Goal: Task Accomplishment & Management: Use online tool/utility

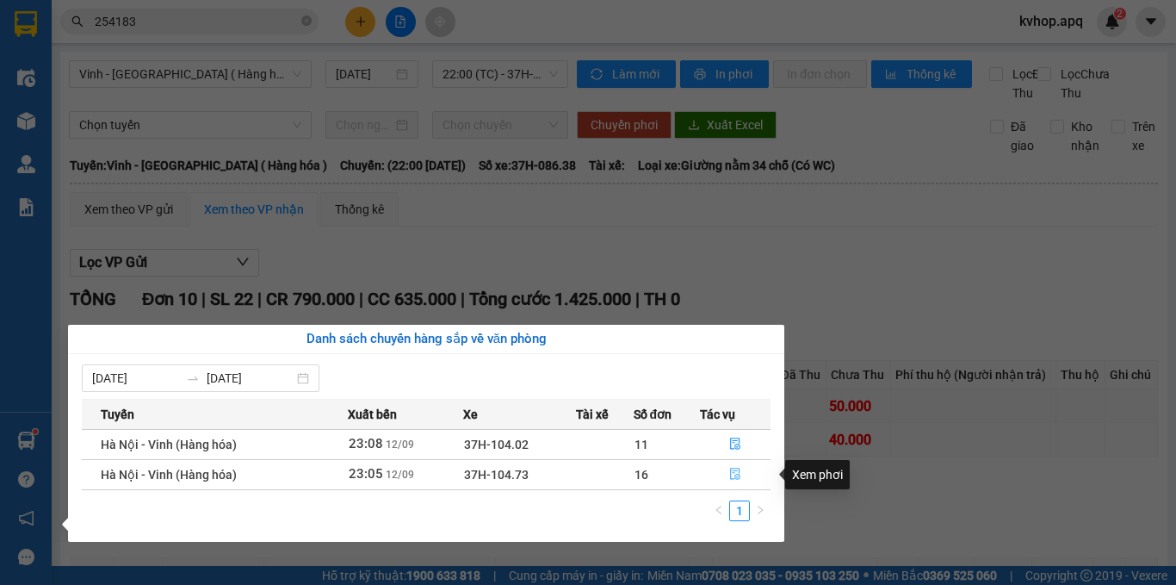
click at [735, 476] on icon "file-done" at bounding box center [735, 474] width 12 height 12
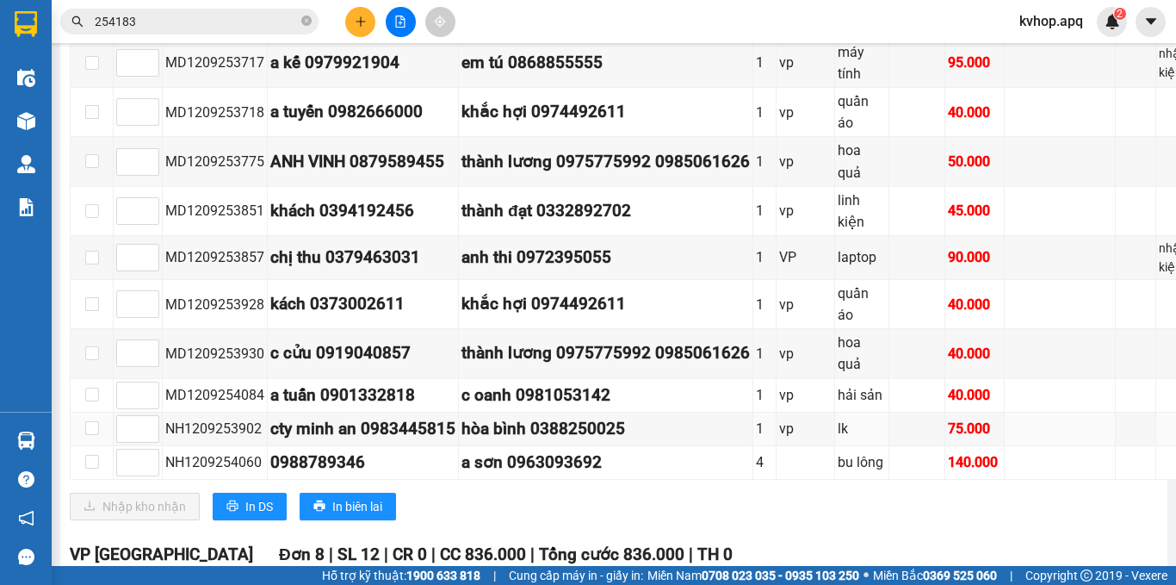
scroll to position [775, 0]
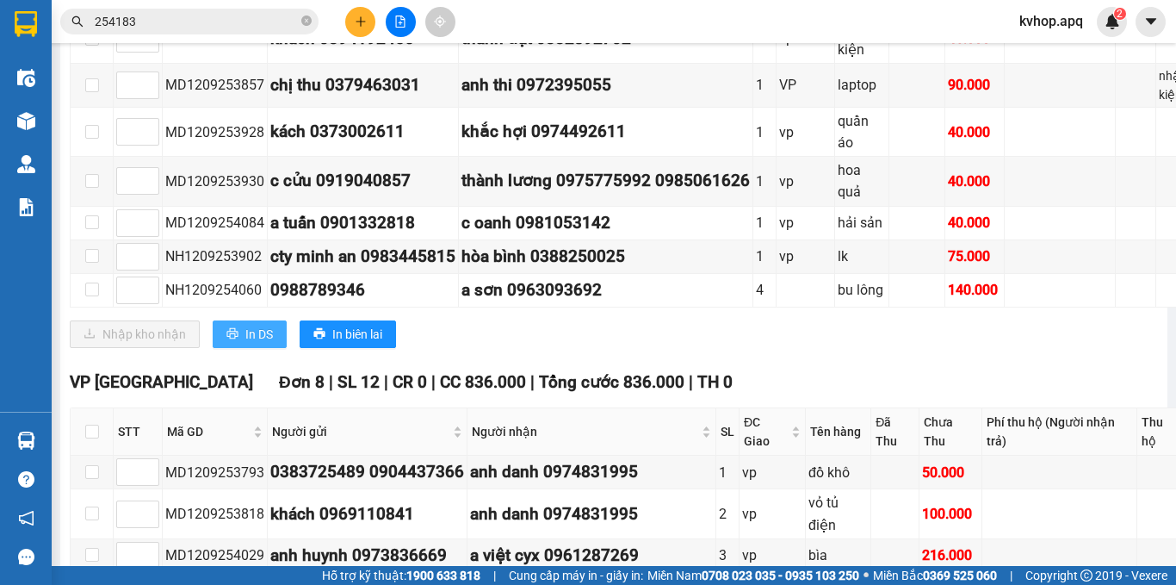
click at [263, 344] on span "In DS" at bounding box center [259, 334] width 28 height 19
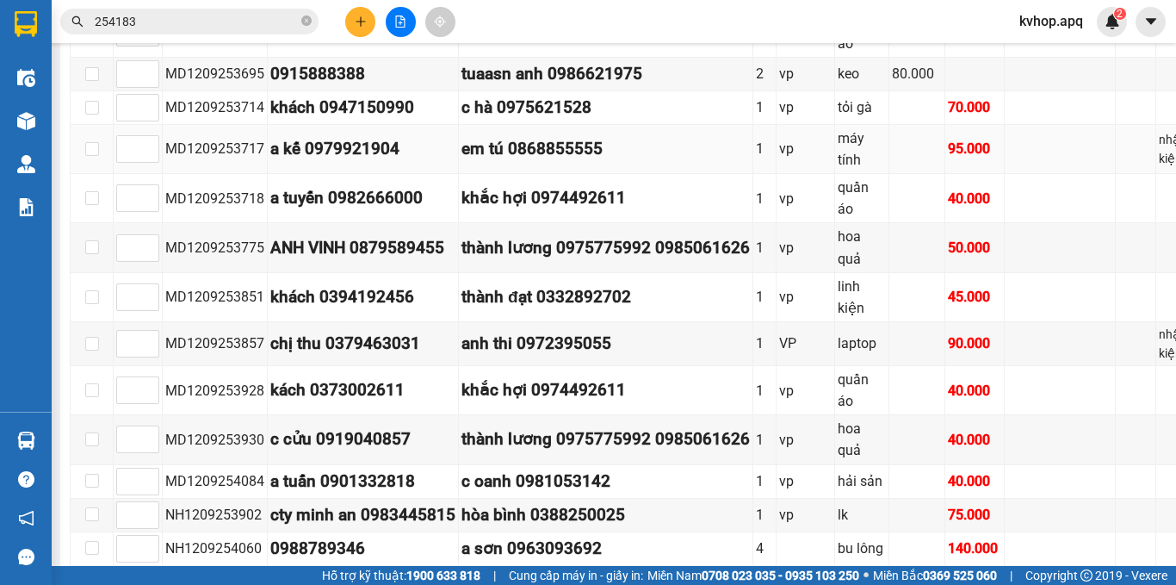
click at [683, 174] on td "em tú 0868855555" at bounding box center [606, 149] width 294 height 49
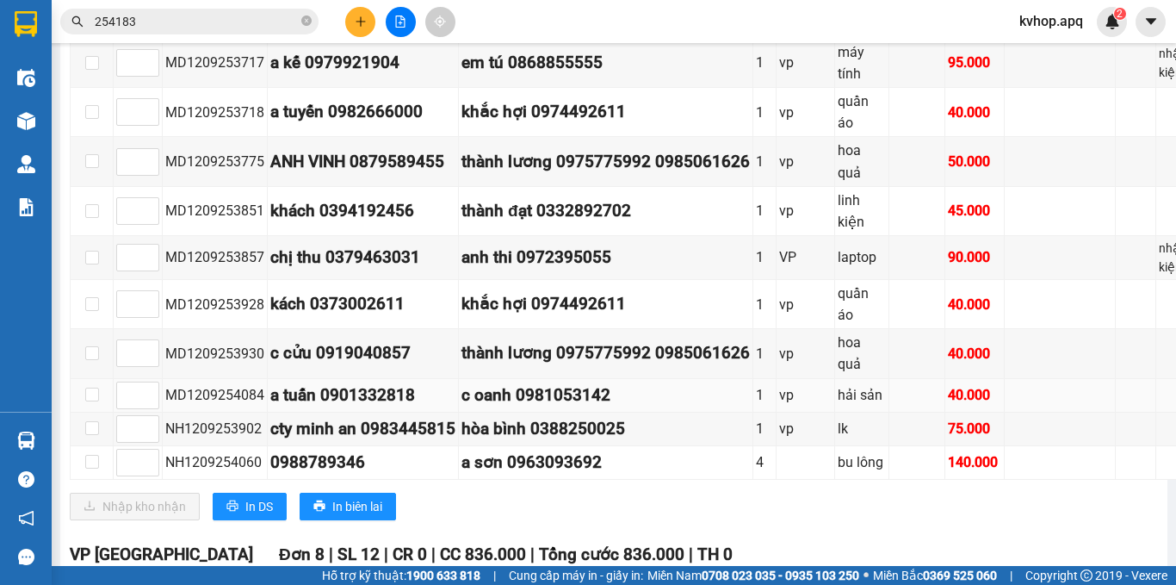
scroll to position [775, 0]
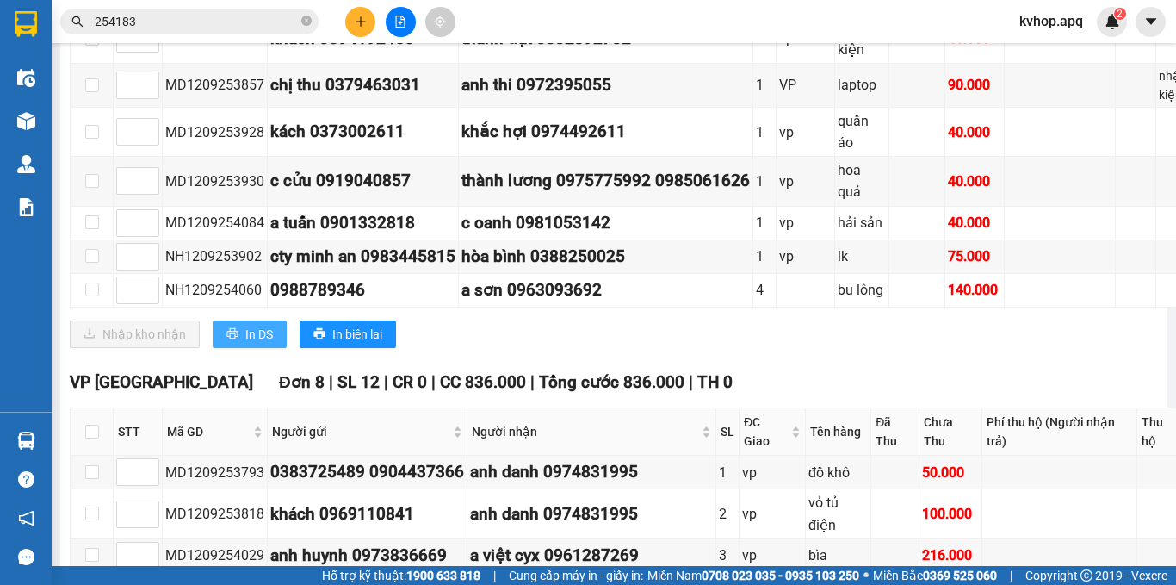
click at [266, 344] on span "In DS" at bounding box center [259, 334] width 28 height 19
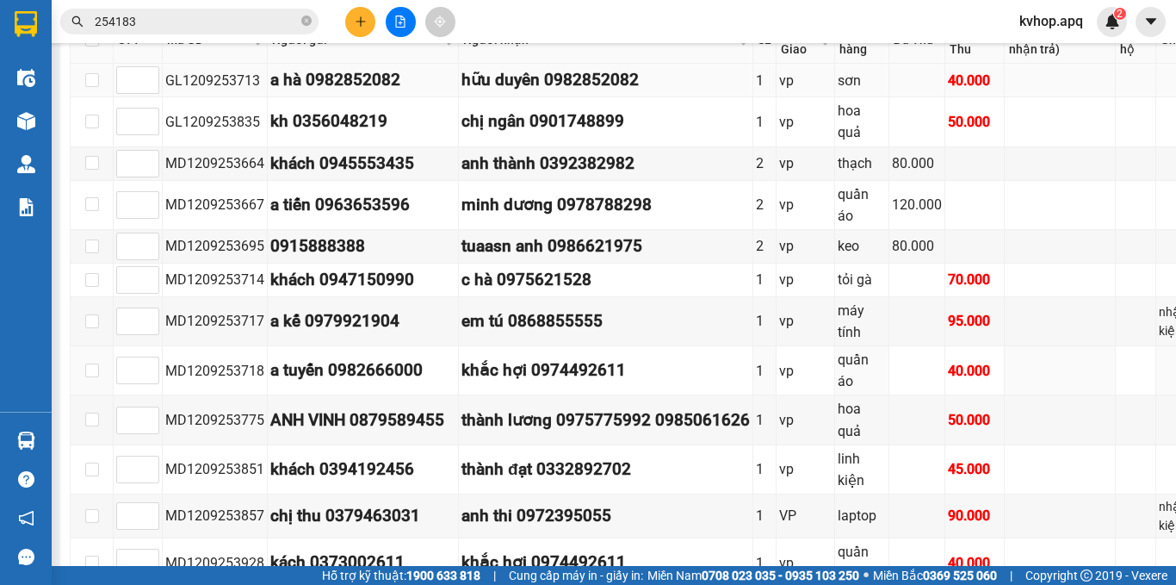
scroll to position [258, 0]
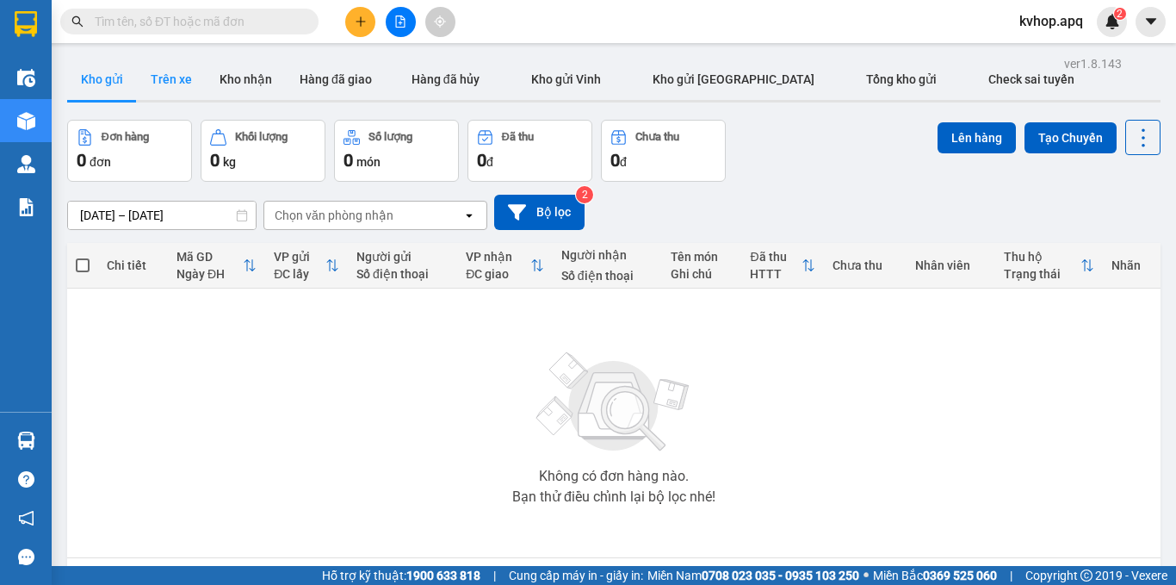
click at [173, 78] on button "Trên xe" at bounding box center [171, 79] width 69 height 41
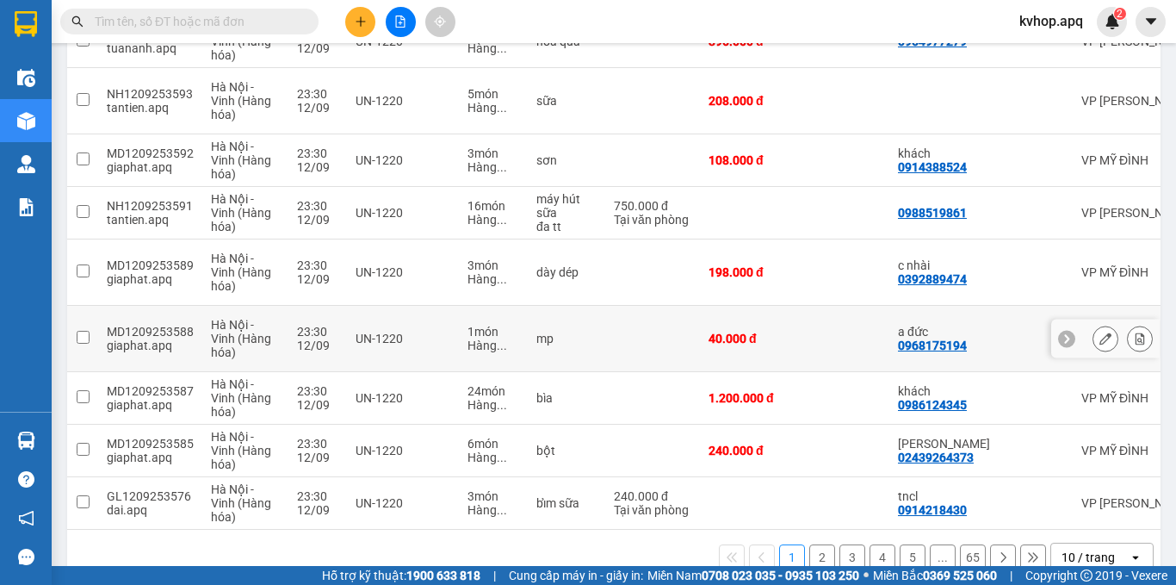
scroll to position [67, 0]
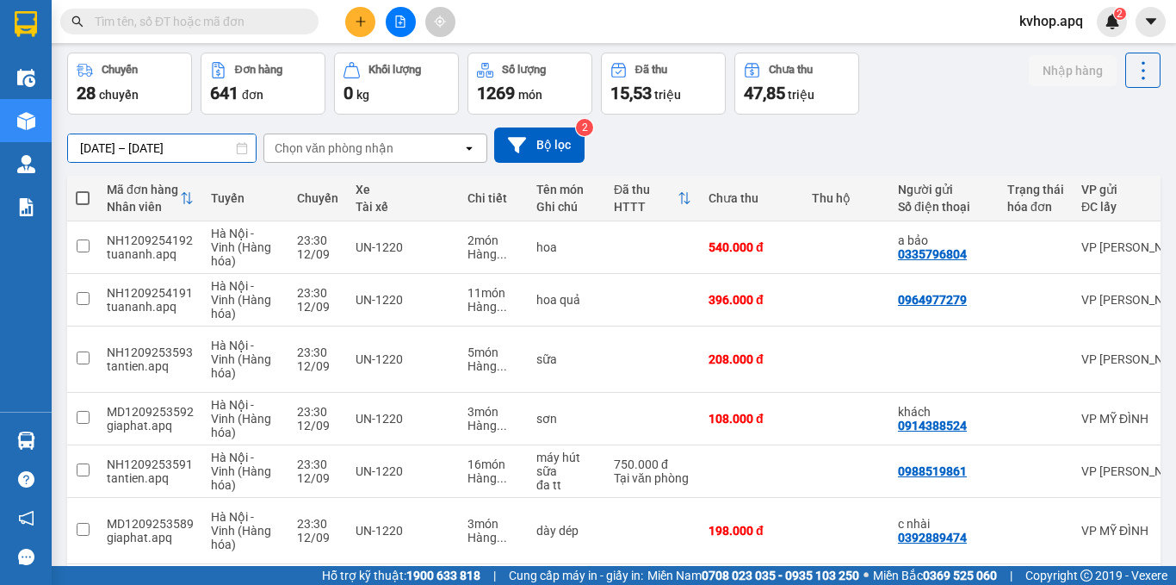
click at [217, 156] on div "ver 1.8.143 Kho gửi Trên xe Kho nhận Hàng đã giao Hàng đã hủy Kho gửi Vinh Kho …" at bounding box center [613, 417] width 1107 height 865
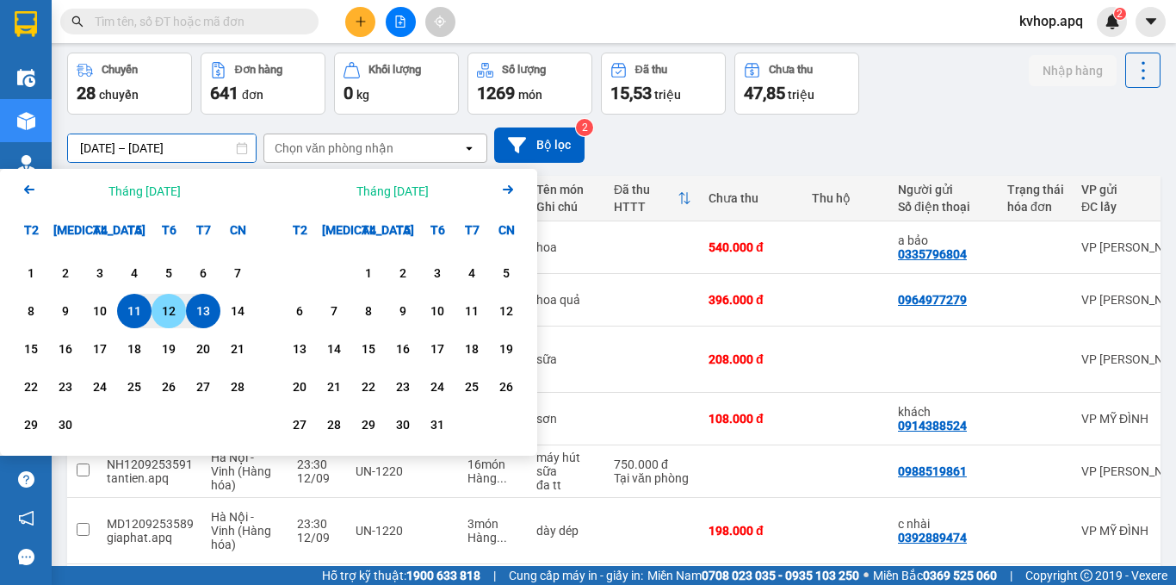
click at [167, 314] on div "12" at bounding box center [169, 310] width 24 height 21
type input "[DATE] – [DATE]"
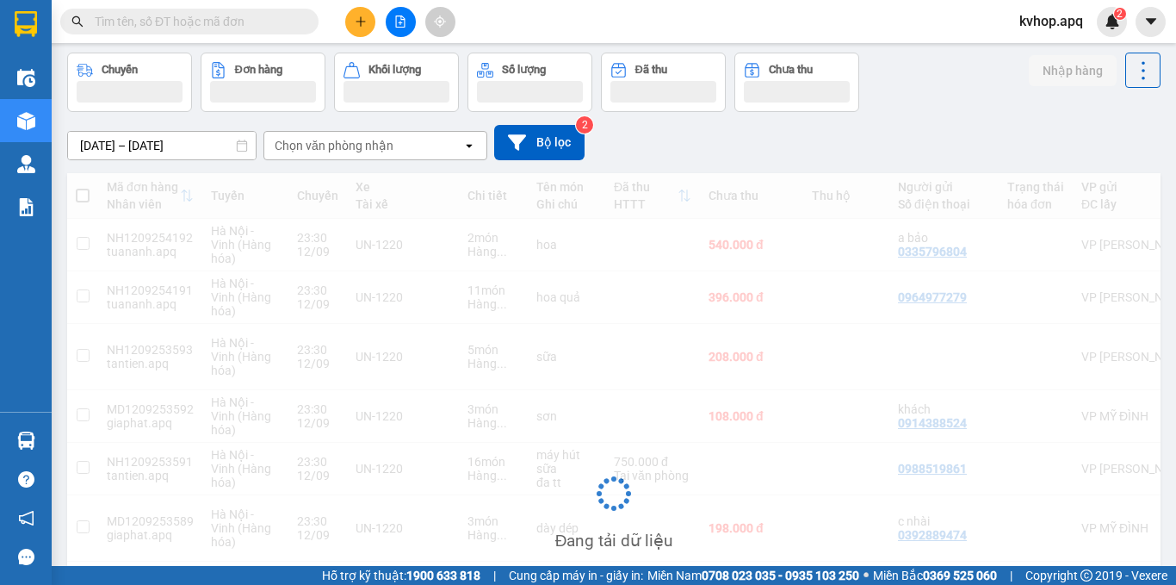
click at [320, 144] on div "Chọn văn phòng nhận" at bounding box center [334, 145] width 119 height 17
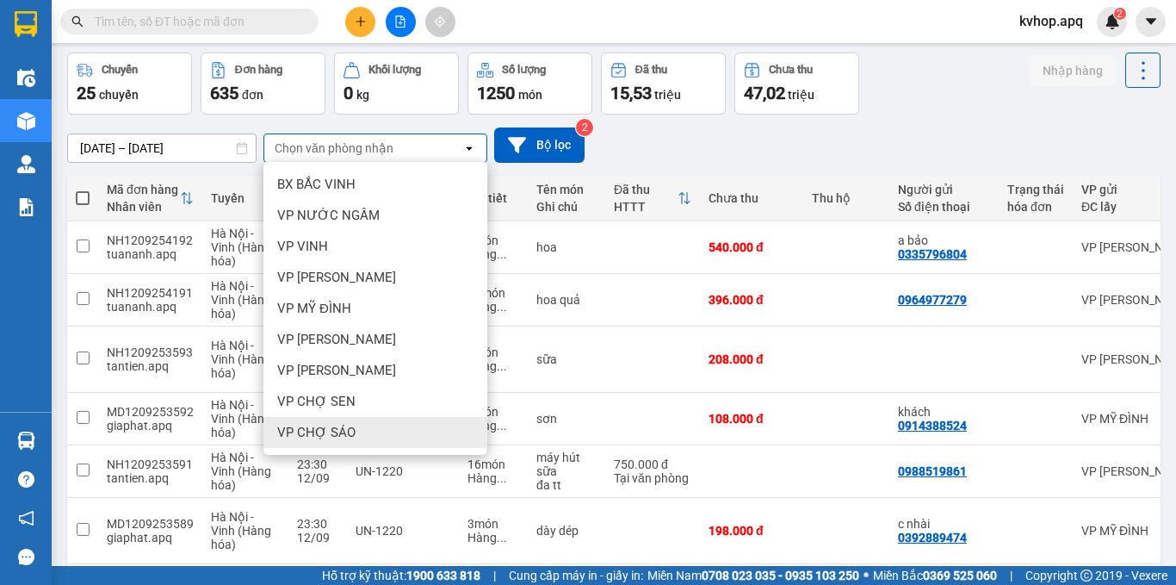
scroll to position [172, 0]
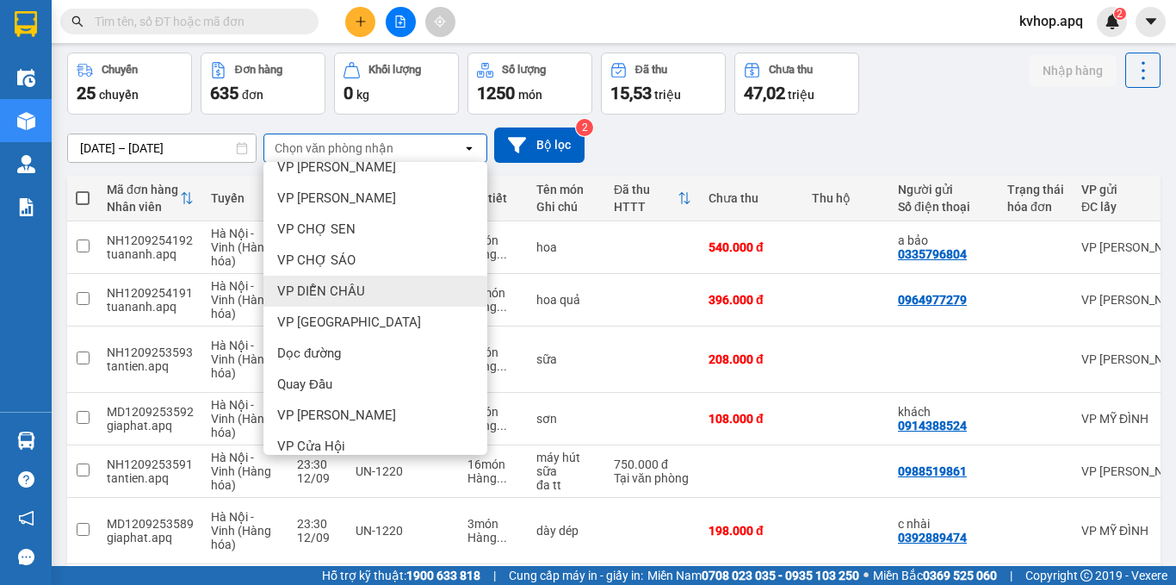
click at [319, 283] on span "VP DIỄN CHÂU" at bounding box center [321, 290] width 88 height 17
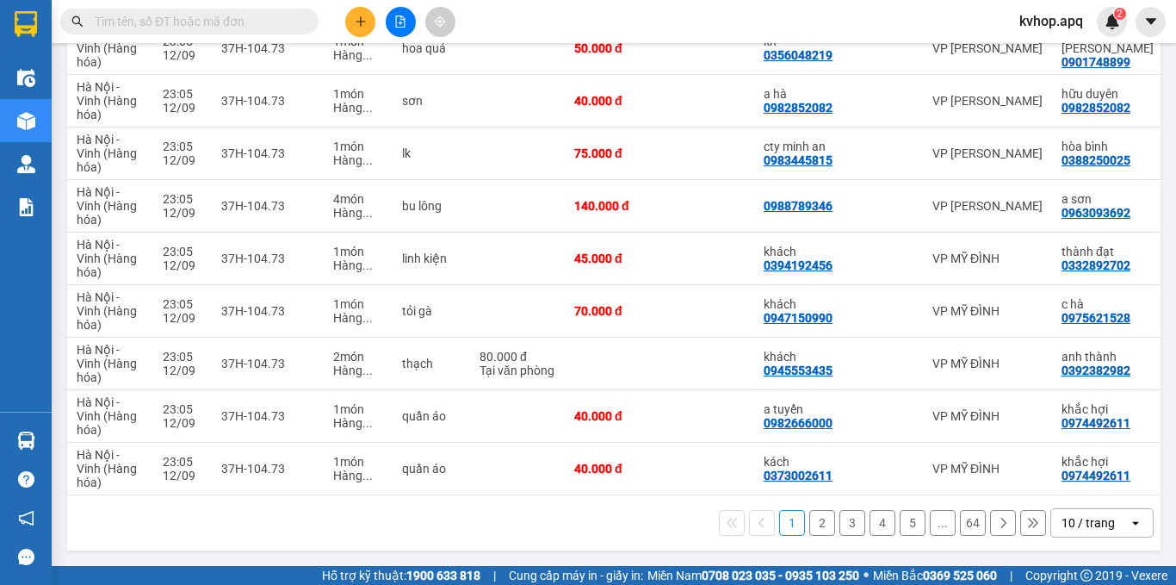
scroll to position [0, 202]
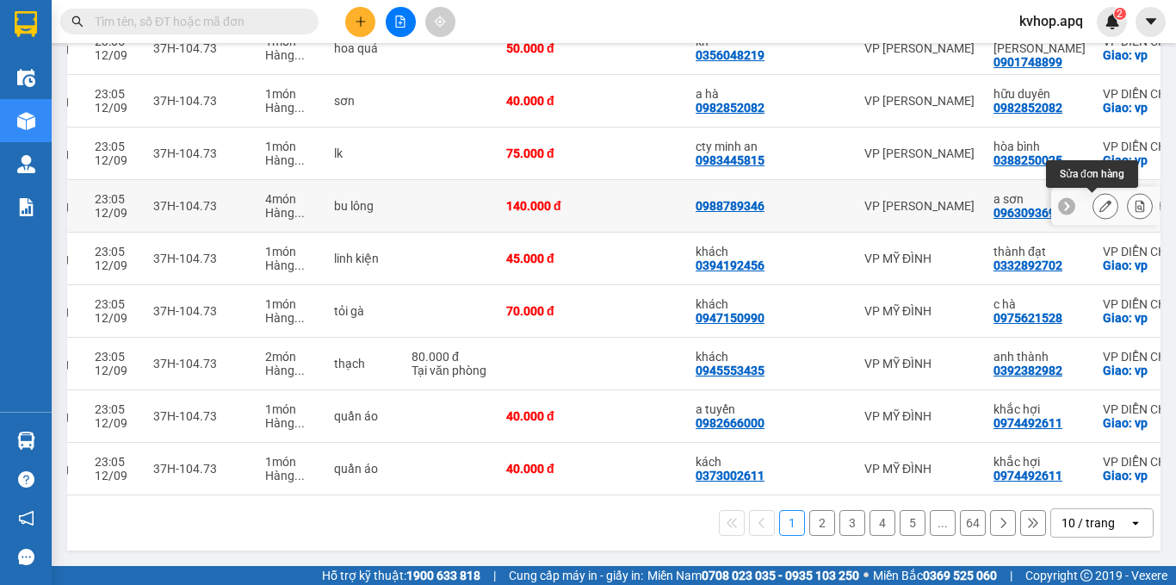
click at [1103, 201] on button at bounding box center [1105, 206] width 24 height 30
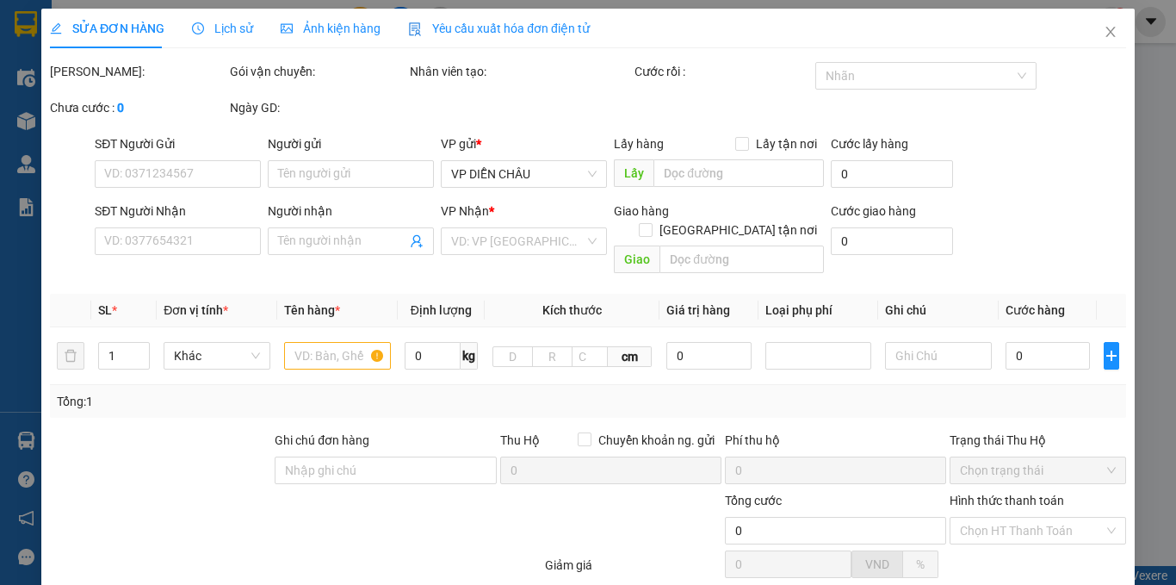
type input "0988789346"
type input "0963093692"
type input "a sơn"
type input "140.000"
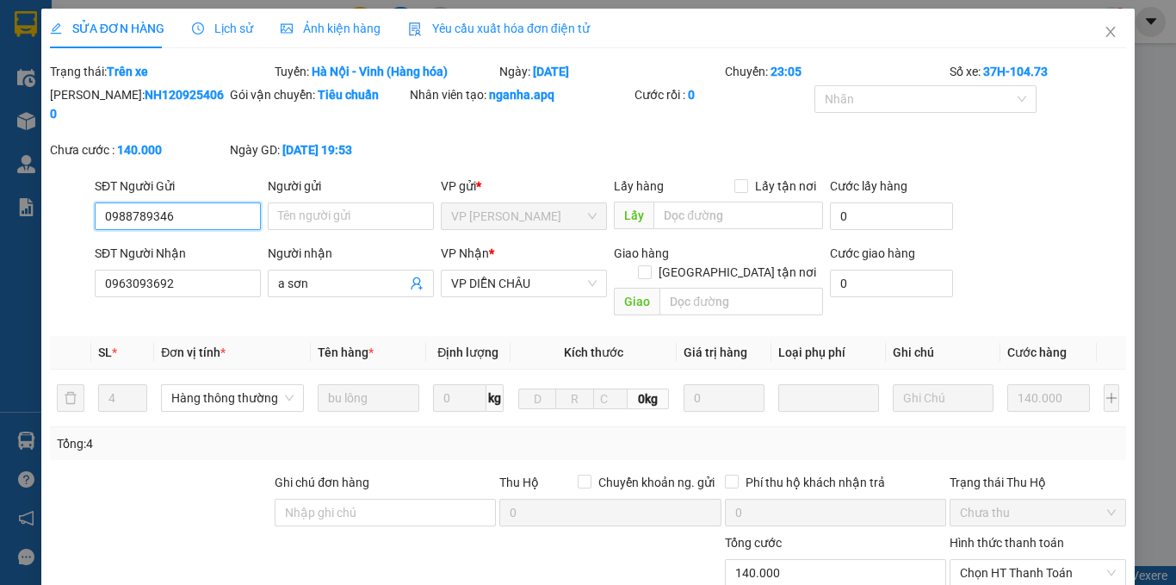
scroll to position [167, 0]
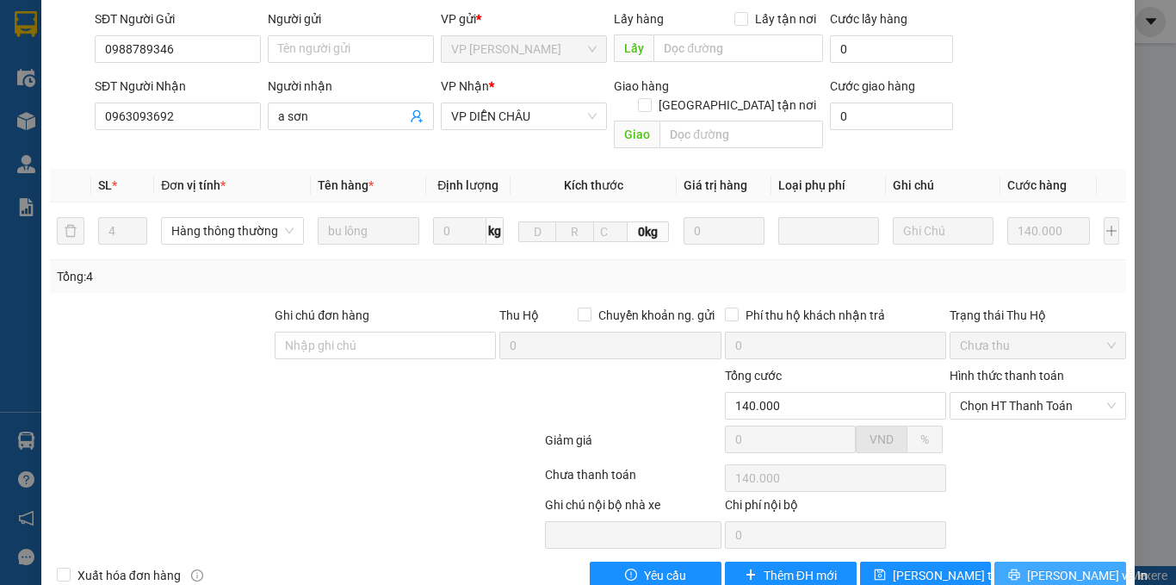
click at [1018, 568] on icon "printer" at bounding box center [1014, 574] width 12 height 12
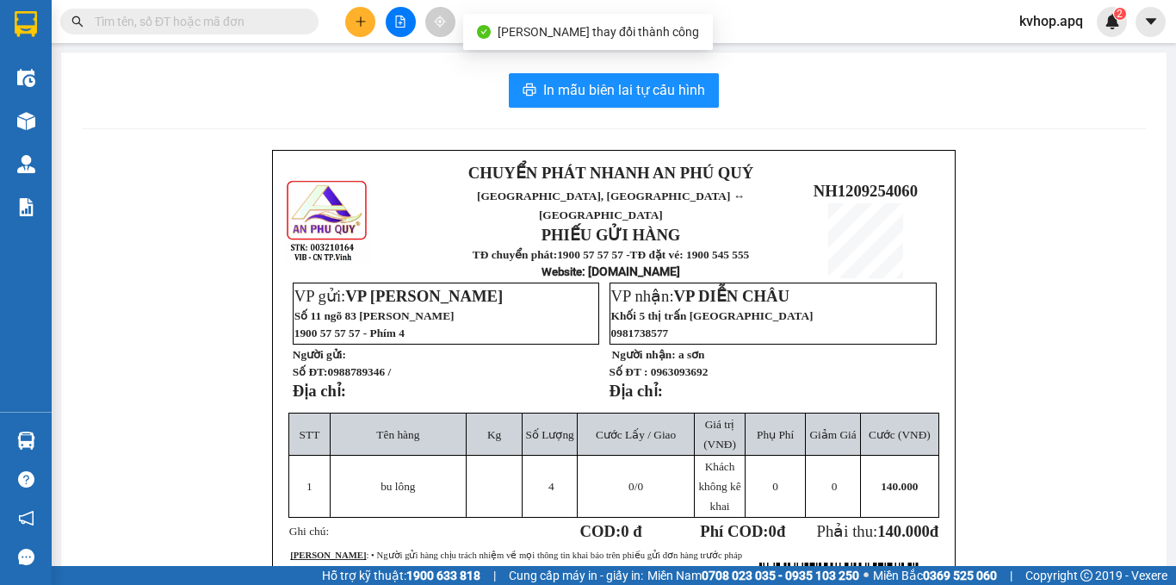
scroll to position [86, 0]
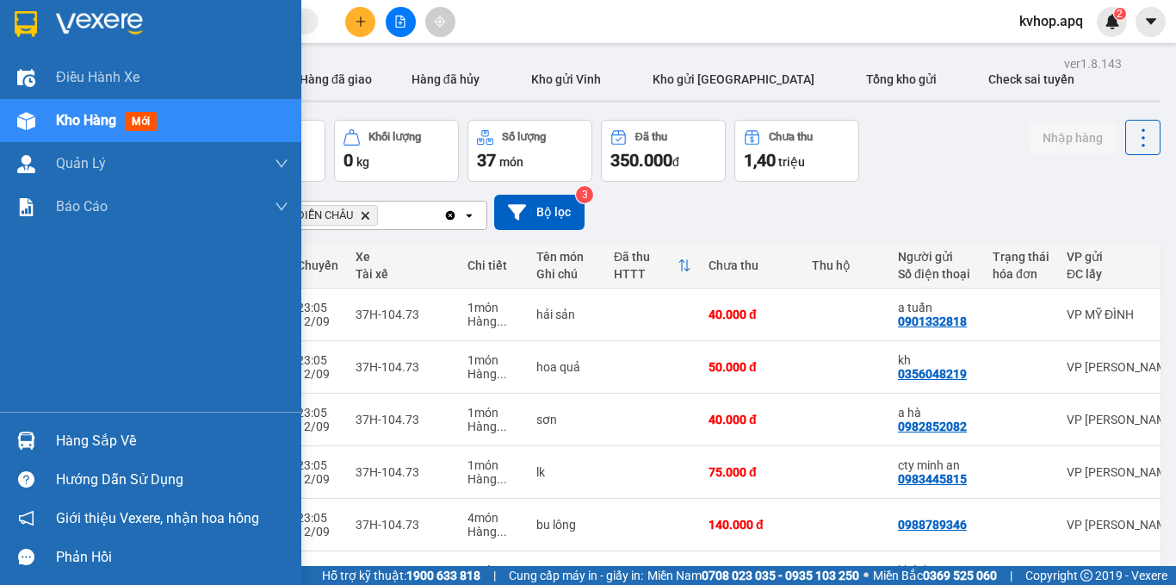
click at [69, 440] on div "Hàng sắp về" at bounding box center [172, 441] width 232 height 26
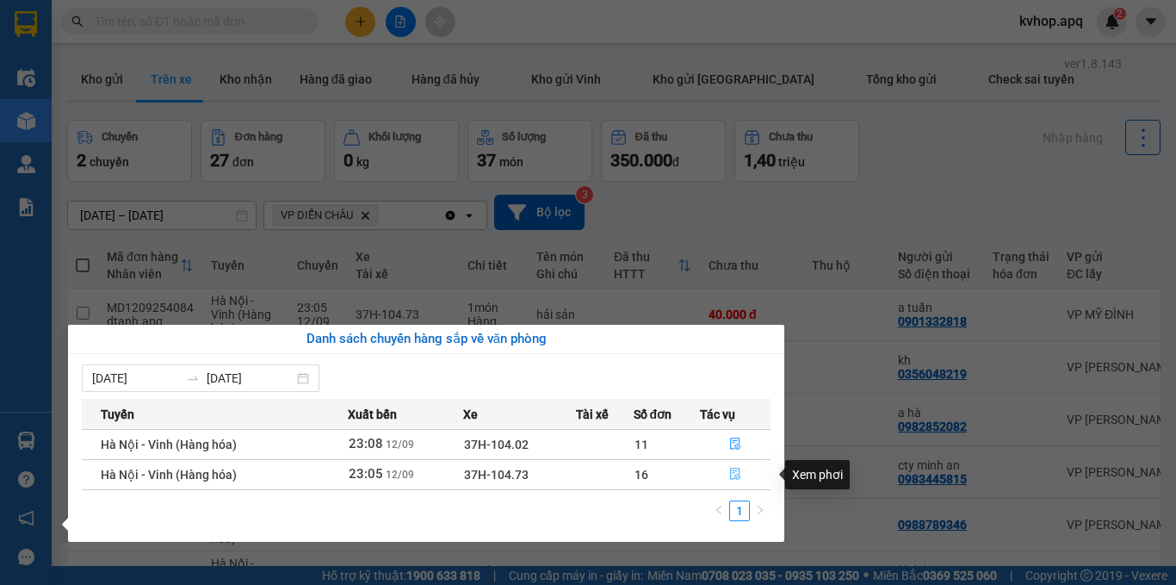
click at [734, 477] on icon "file-done" at bounding box center [735, 474] width 12 height 12
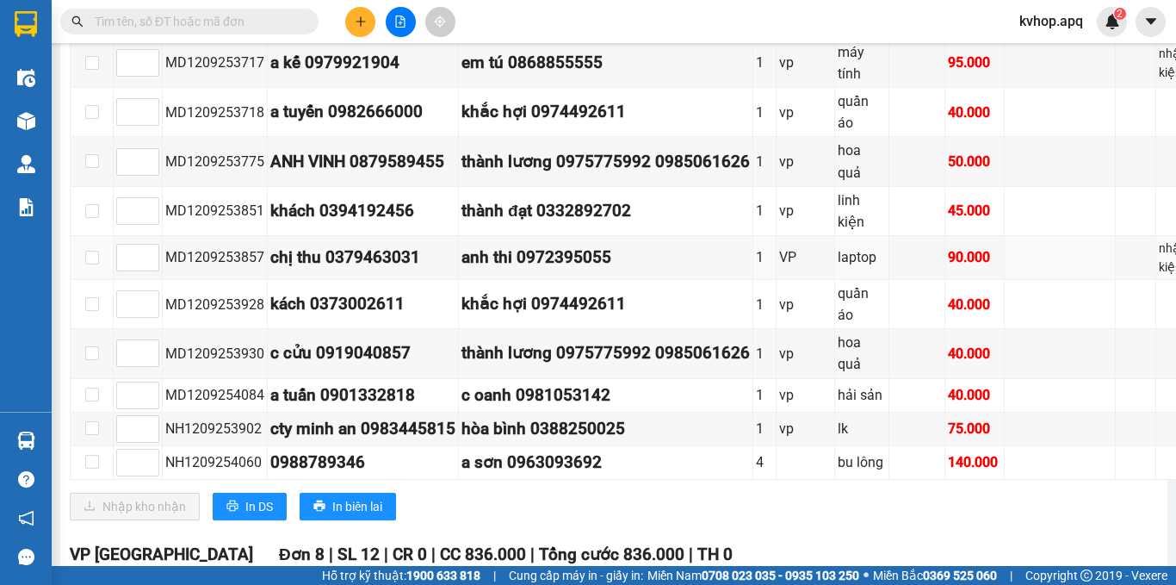
scroll to position [689, 0]
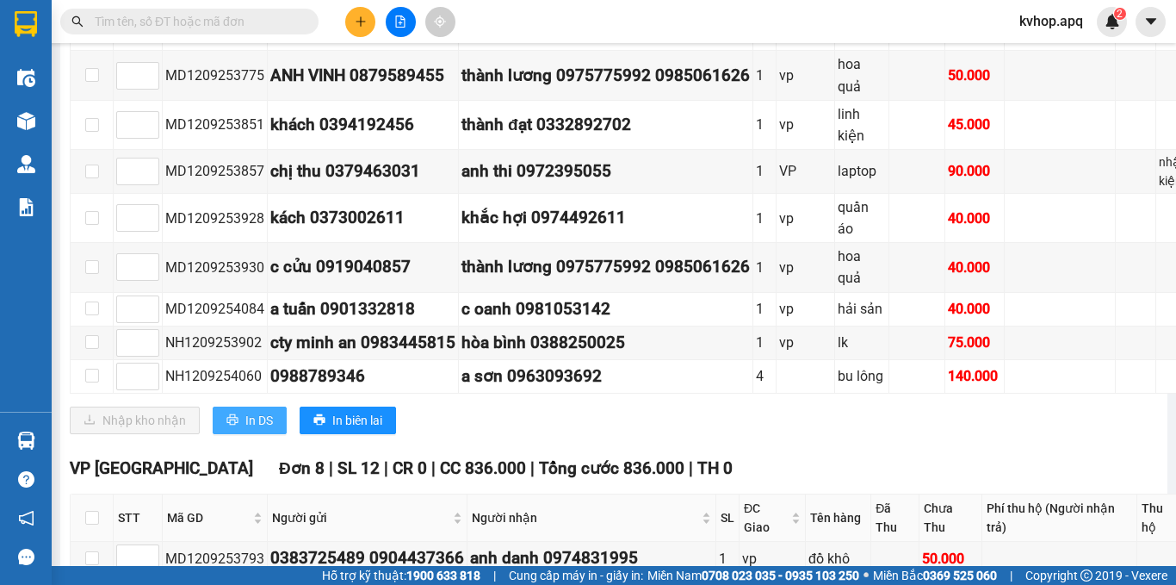
click at [236, 434] on button "In DS" at bounding box center [250, 420] width 74 height 28
click at [650, 51] on td "khắc hợi 0974492611" at bounding box center [606, 26] width 294 height 49
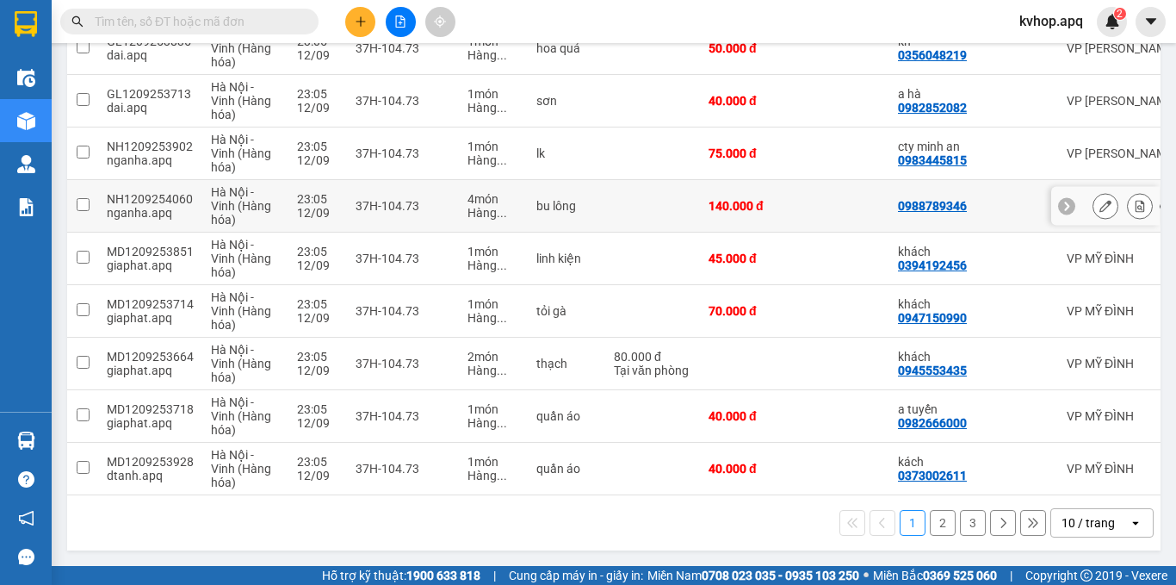
scroll to position [325, 0]
click at [58, 446] on main "ver 1.8.143 Kho gửi Trên xe Kho nhận Hàng đã giao Hàng đã hủy Kho gửi Vinh Kho …" at bounding box center [588, 283] width 1176 height 566
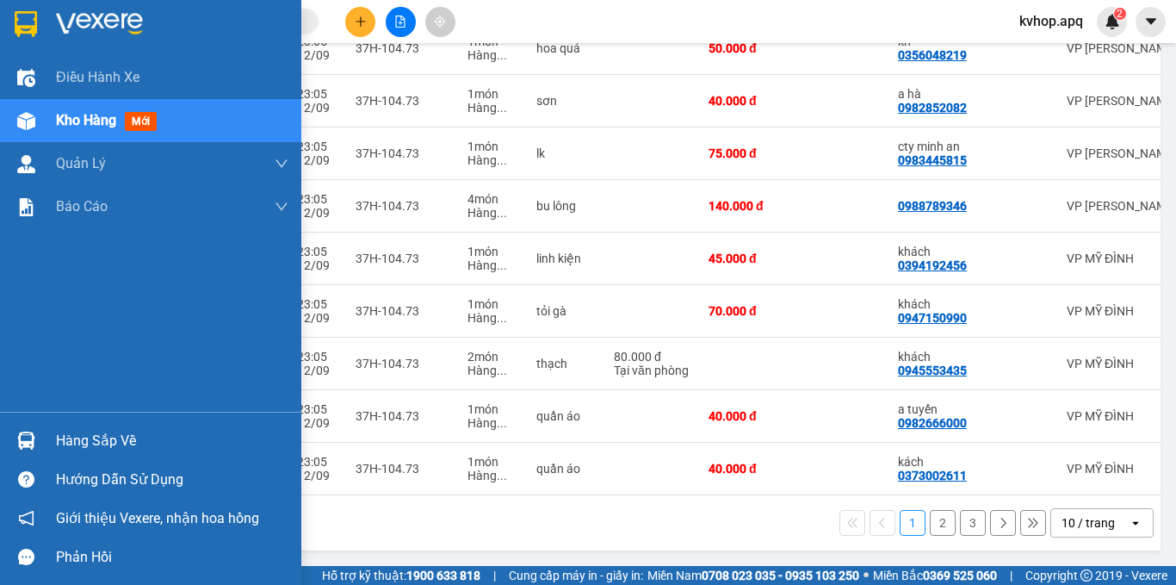
click at [63, 443] on div "Hàng sắp về" at bounding box center [172, 441] width 232 height 26
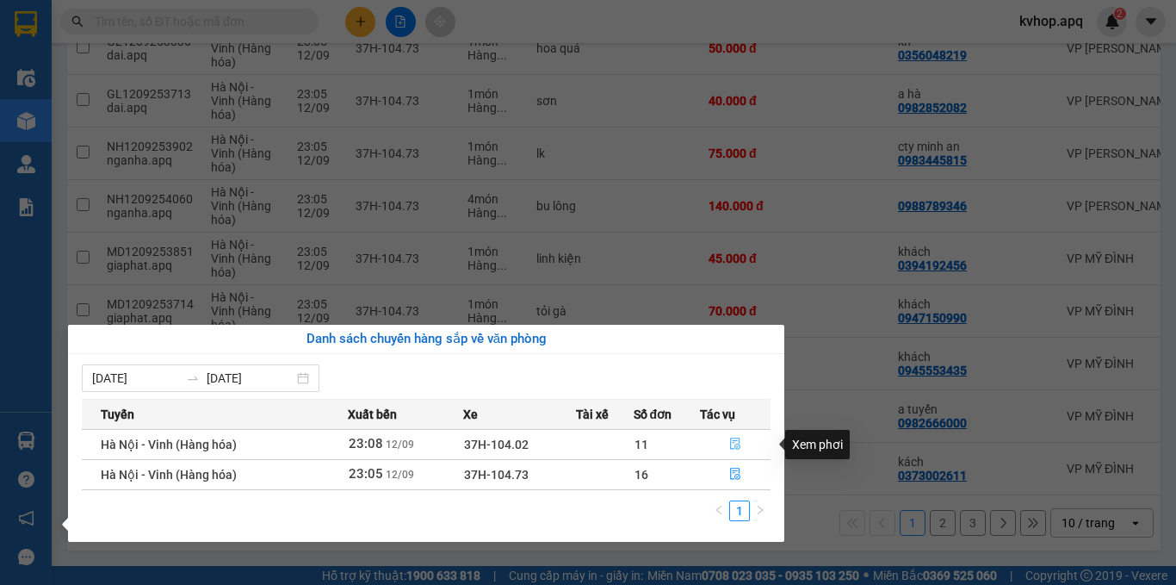
click at [736, 441] on icon "file-done" at bounding box center [735, 444] width 10 height 12
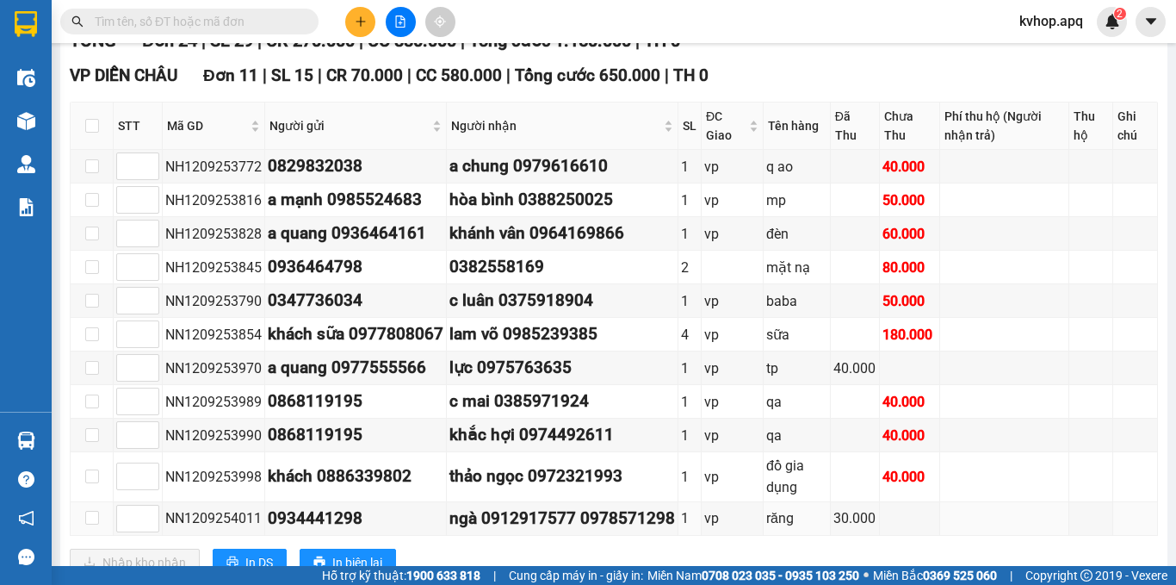
scroll to position [431, 0]
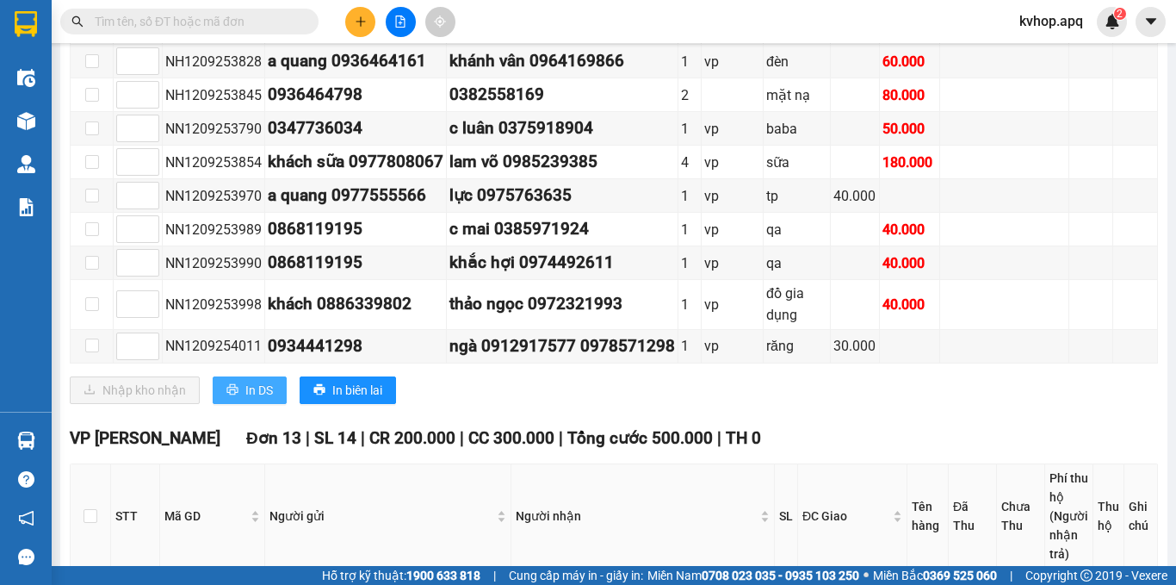
click at [257, 400] on span "In DS" at bounding box center [259, 390] width 28 height 19
